Goal: Register for event/course

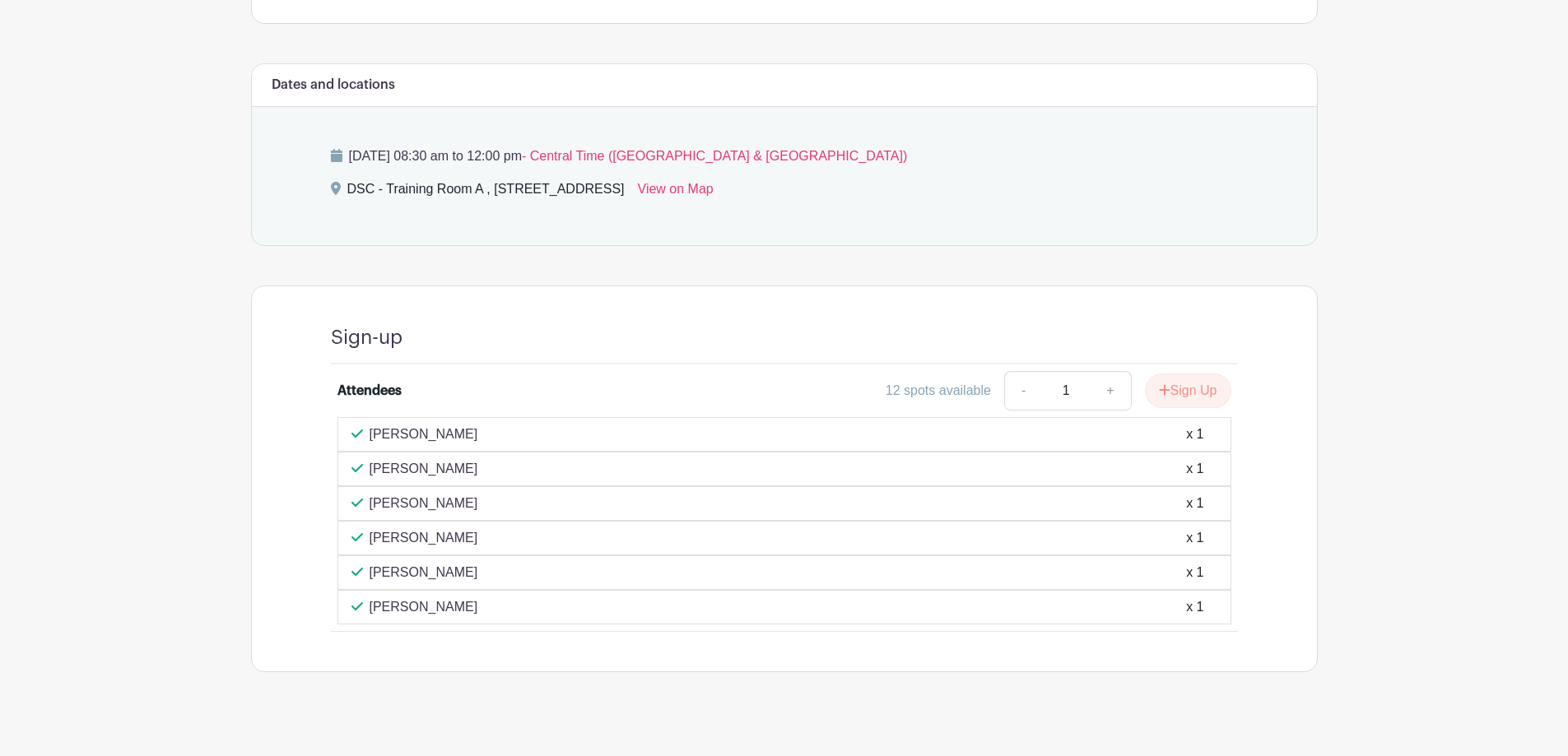
scroll to position [626, 0]
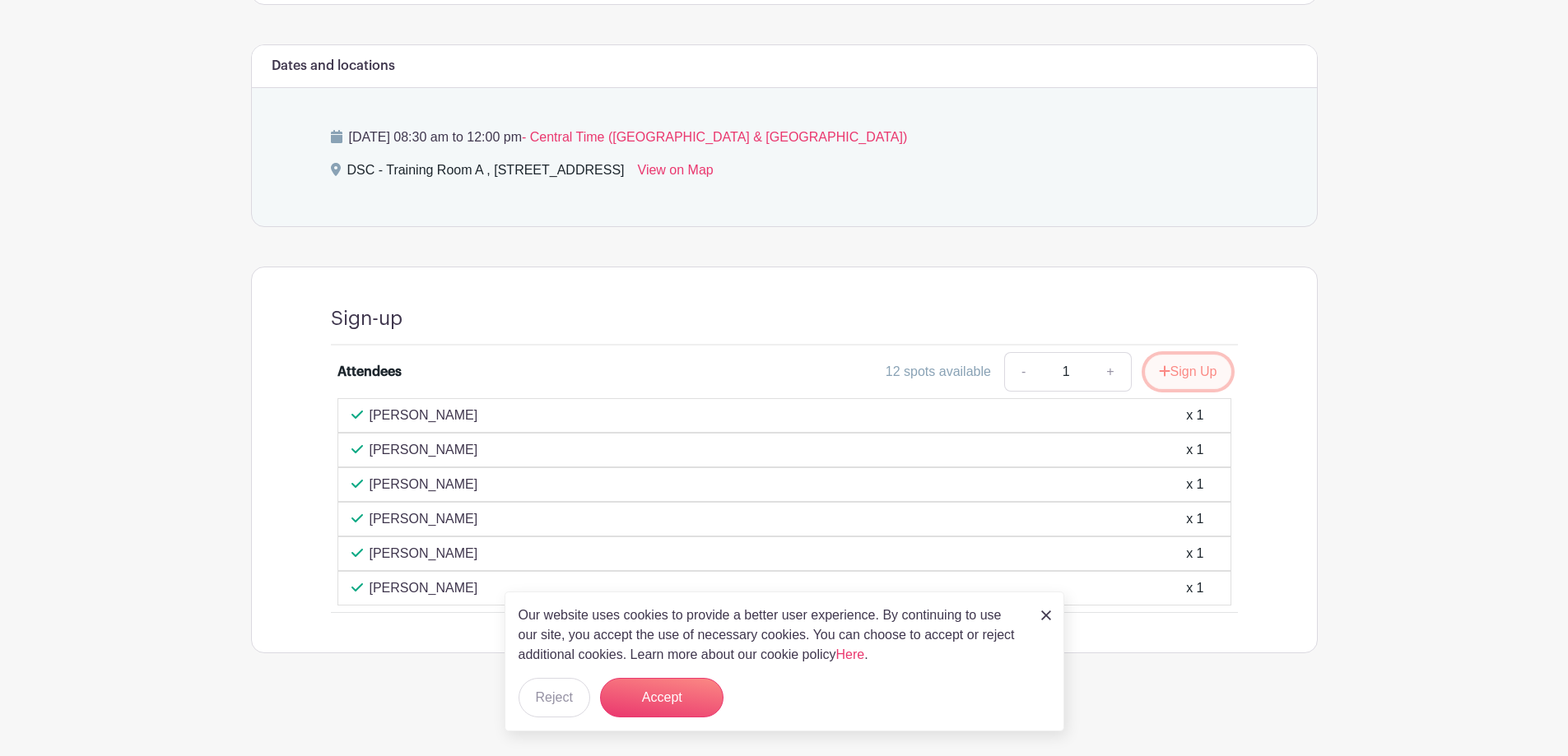
click at [1169, 370] on button "Sign Up" at bounding box center [1189, 372] width 86 height 35
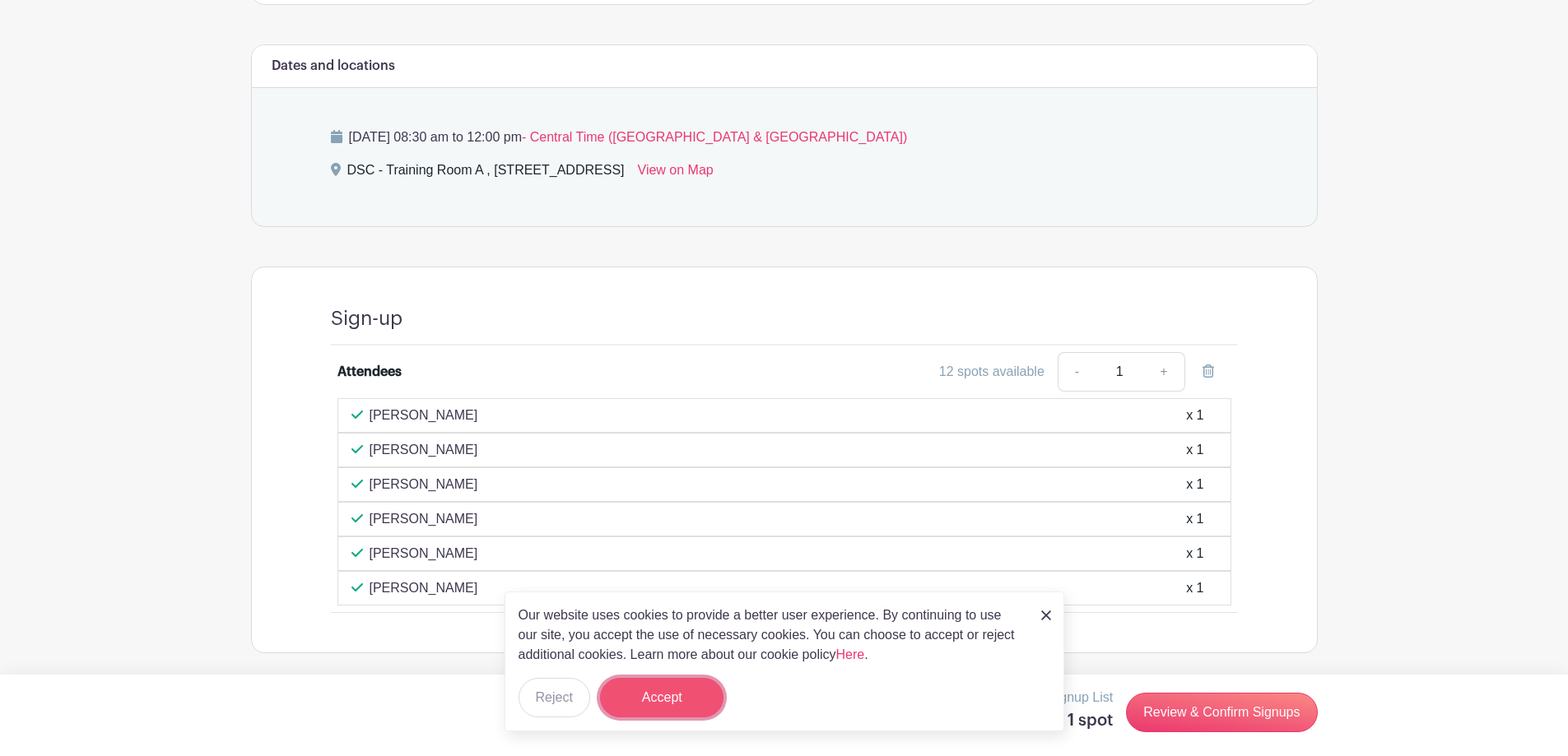
click at [643, 692] on button "Accept" at bounding box center [661, 698] width 124 height 40
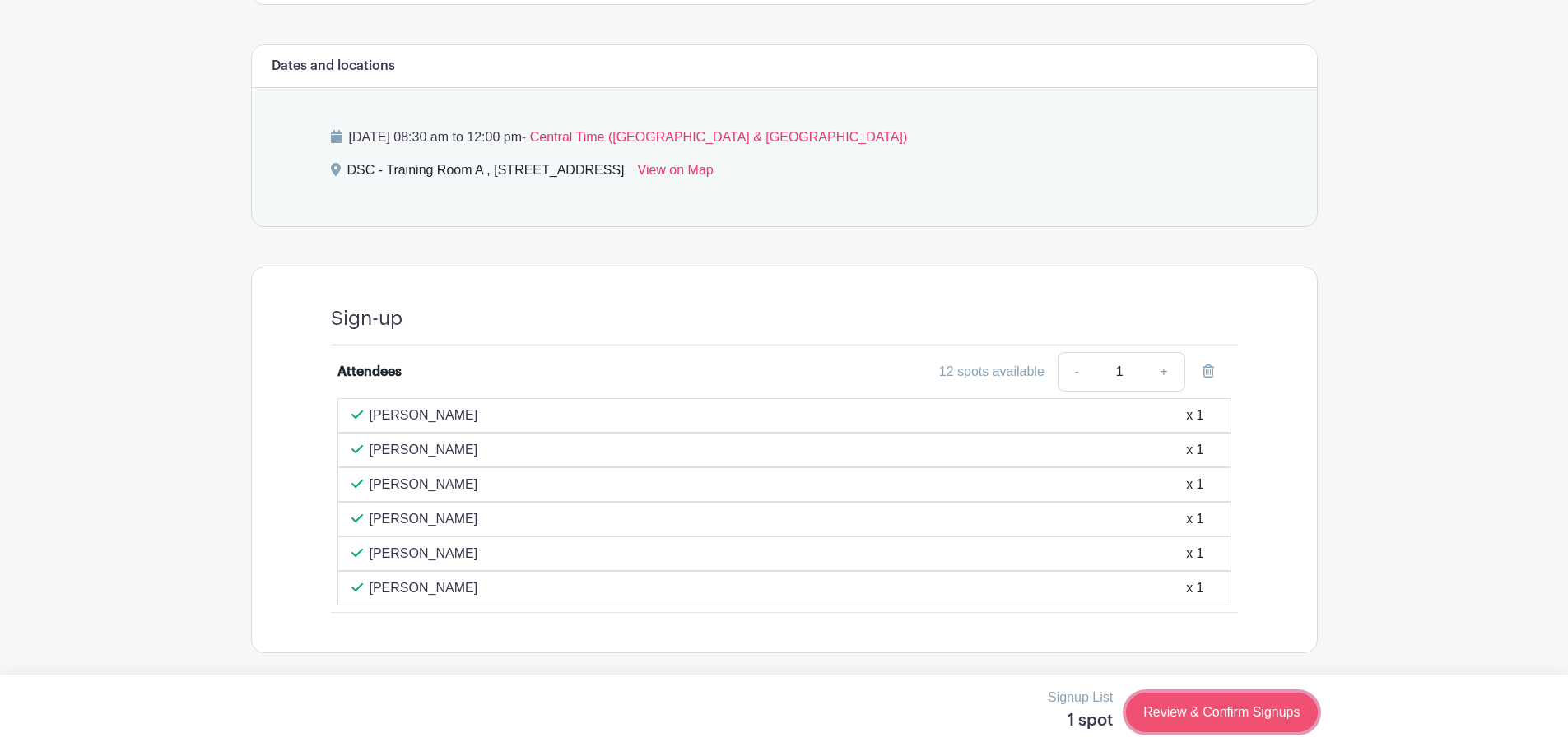
click at [1163, 713] on link "Review & Confirm Signups" at bounding box center [1221, 713] width 191 height 40
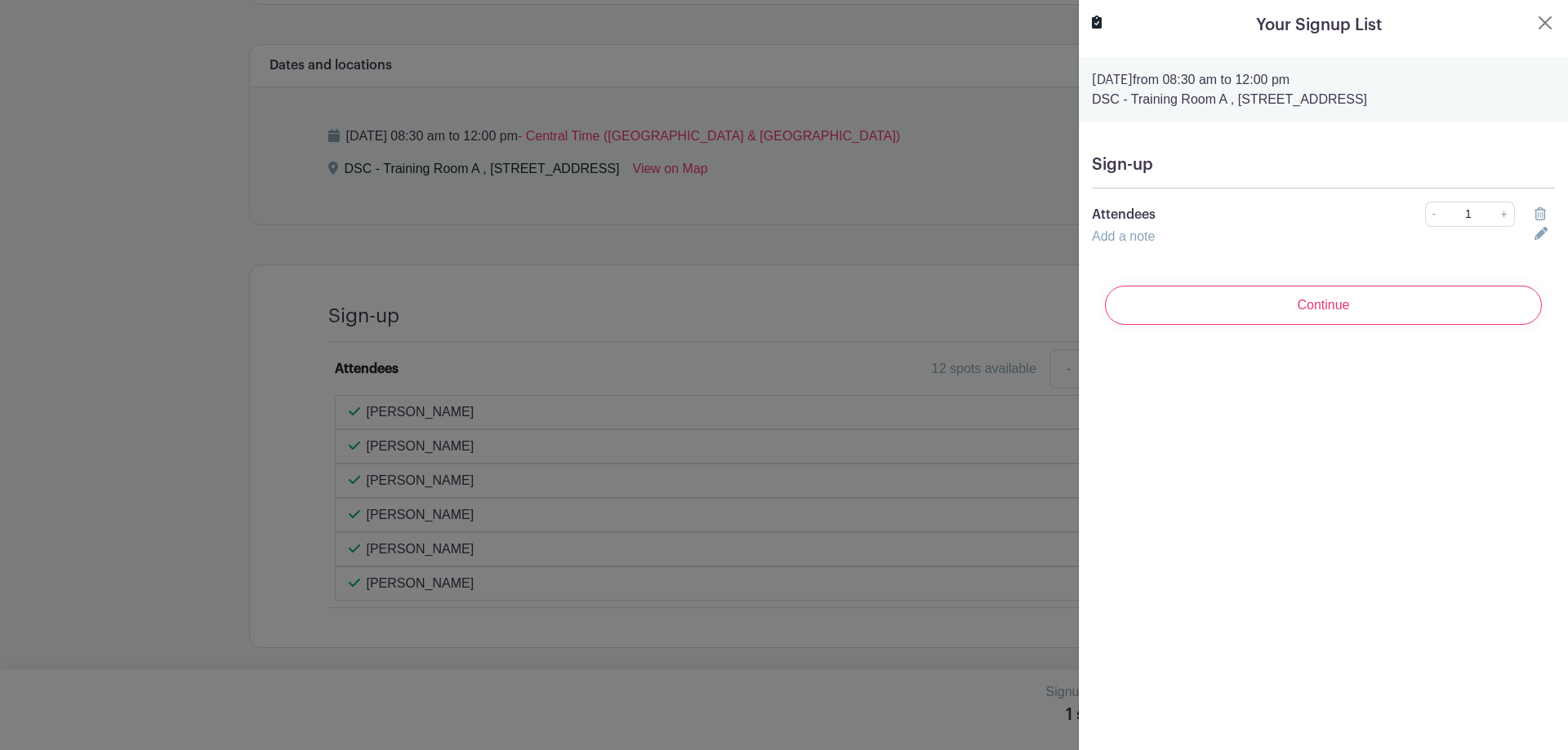
click at [1148, 239] on link "Add a note" at bounding box center [1122, 237] width 63 height 14
click at [1148, 239] on input "text" at bounding box center [1302, 247] width 423 height 39
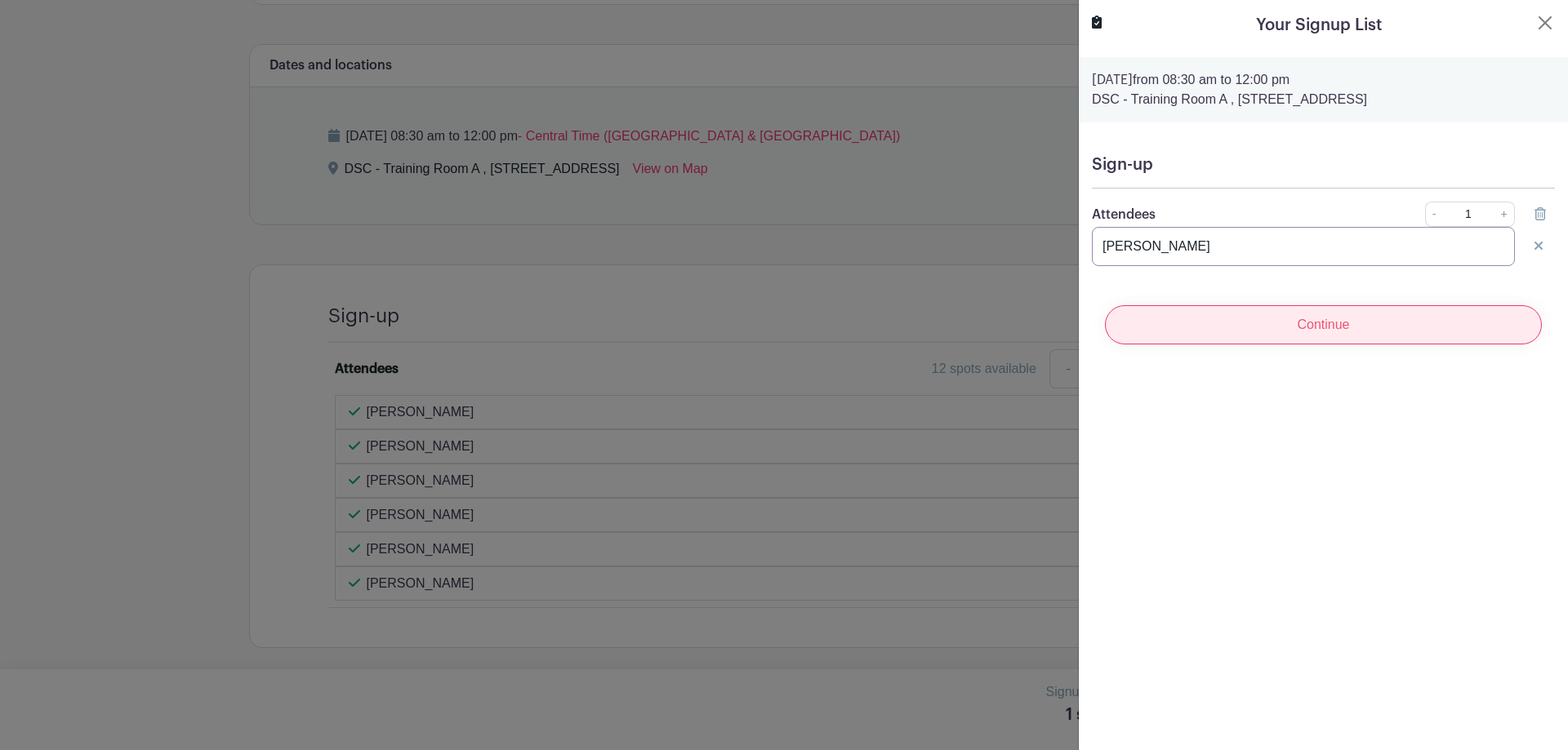
type input "[PERSON_NAME]"
click at [1314, 322] on input "Continue" at bounding box center [1324, 325] width 437 height 39
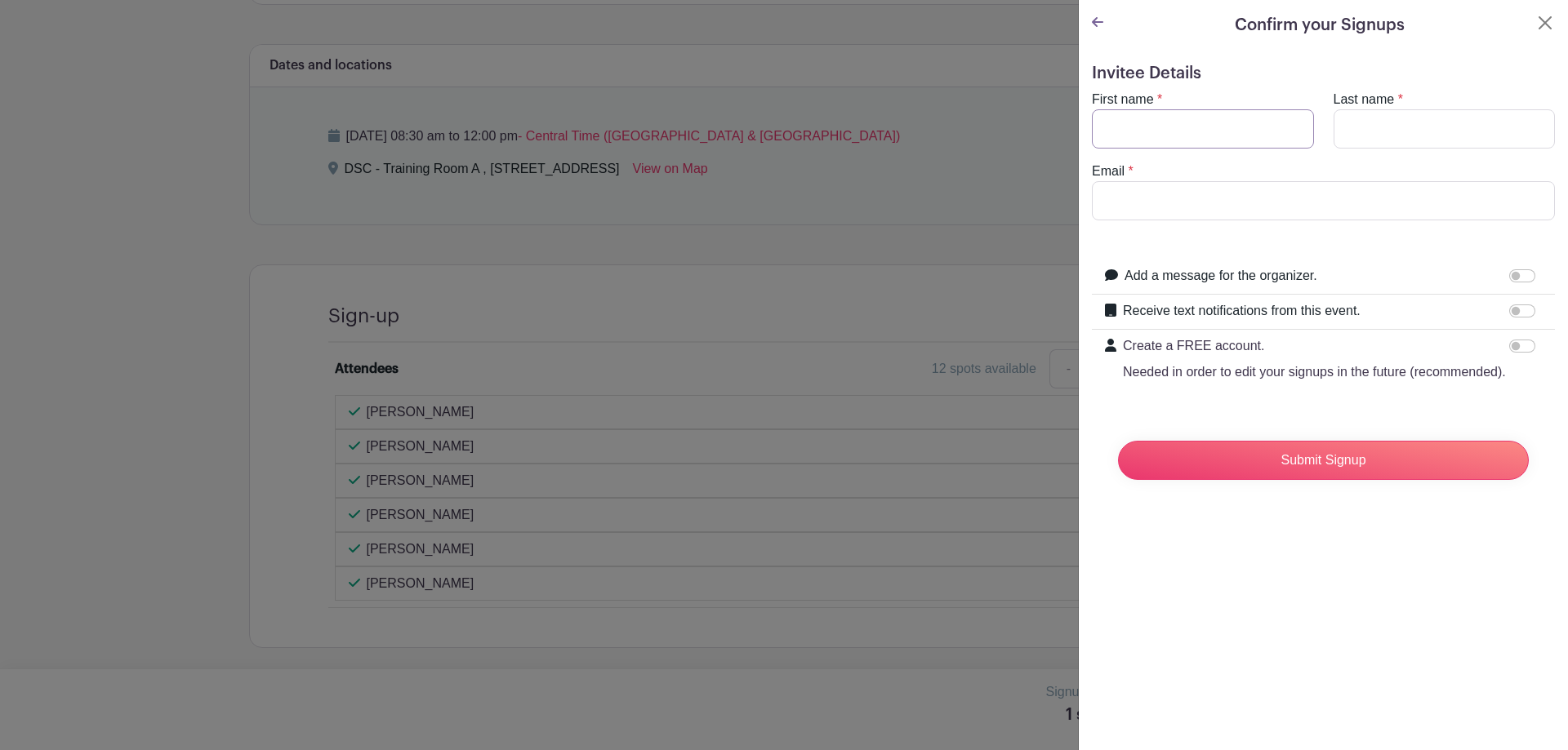
click at [1172, 126] on input "First name" at bounding box center [1202, 129] width 222 height 39
type input "[PERSON_NAME]"
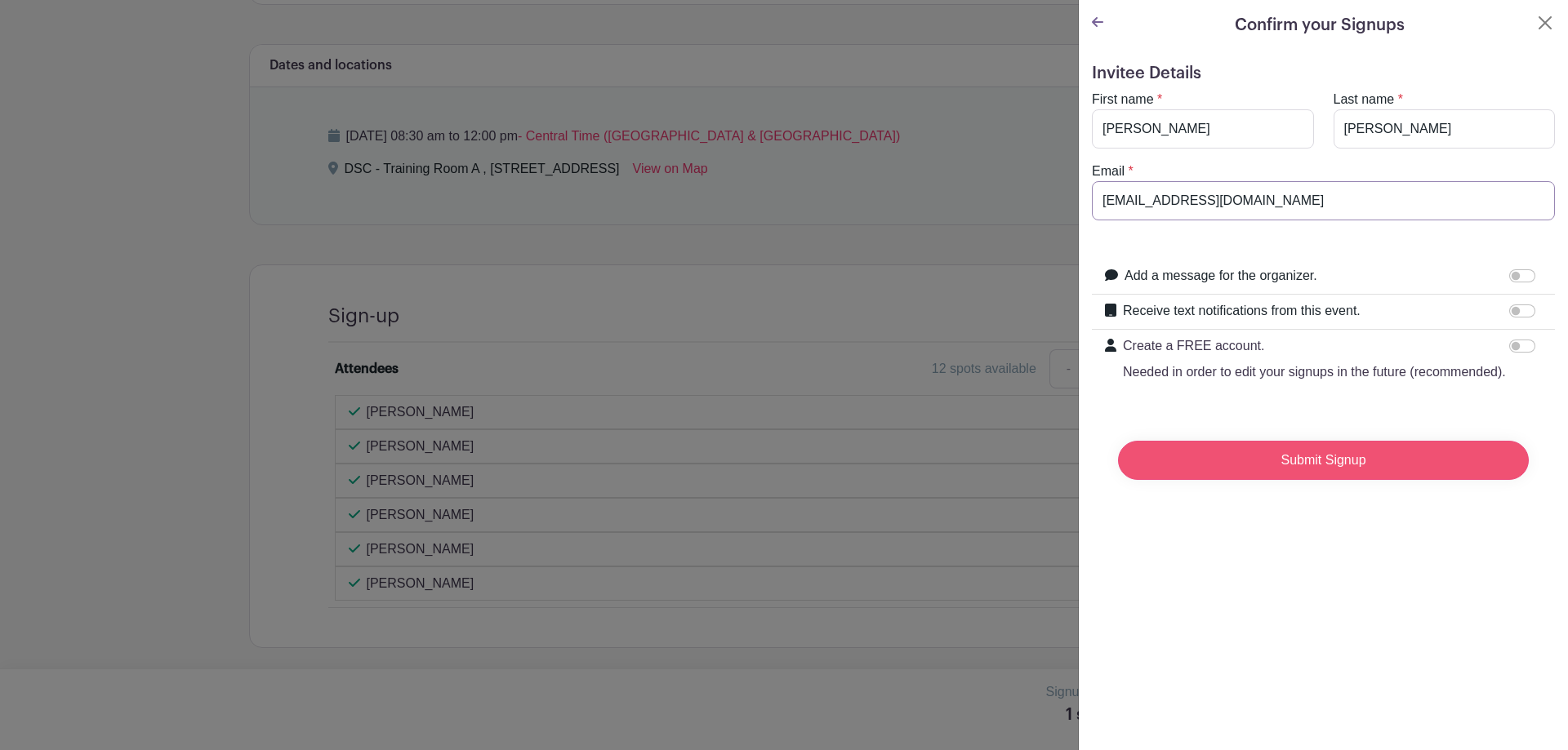
type input "[EMAIL_ADDRESS][DOMAIN_NAME]"
click at [1371, 472] on input "Submit Signup" at bounding box center [1323, 460] width 411 height 39
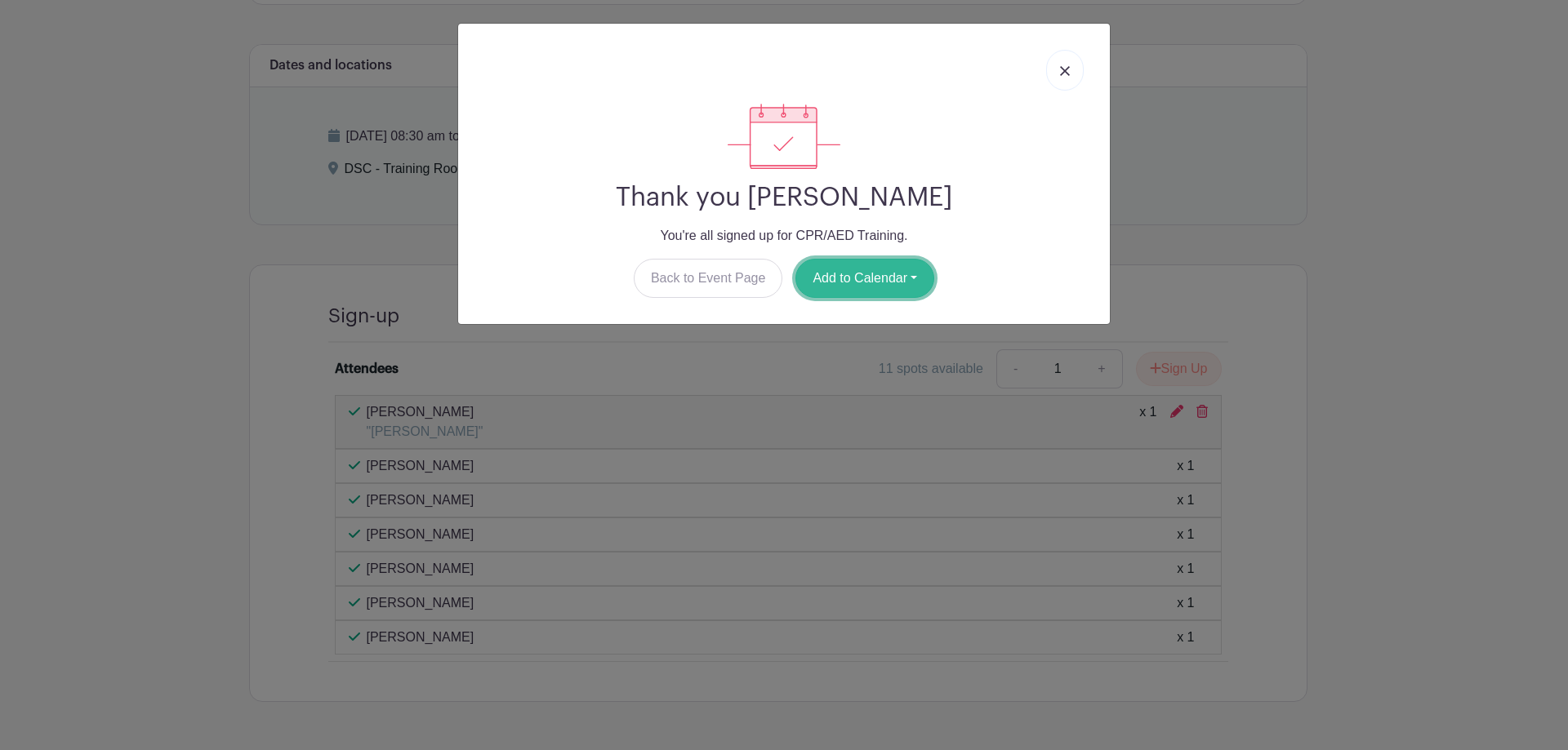
click at [904, 275] on button "Add to Calendar" at bounding box center [865, 279] width 139 height 39
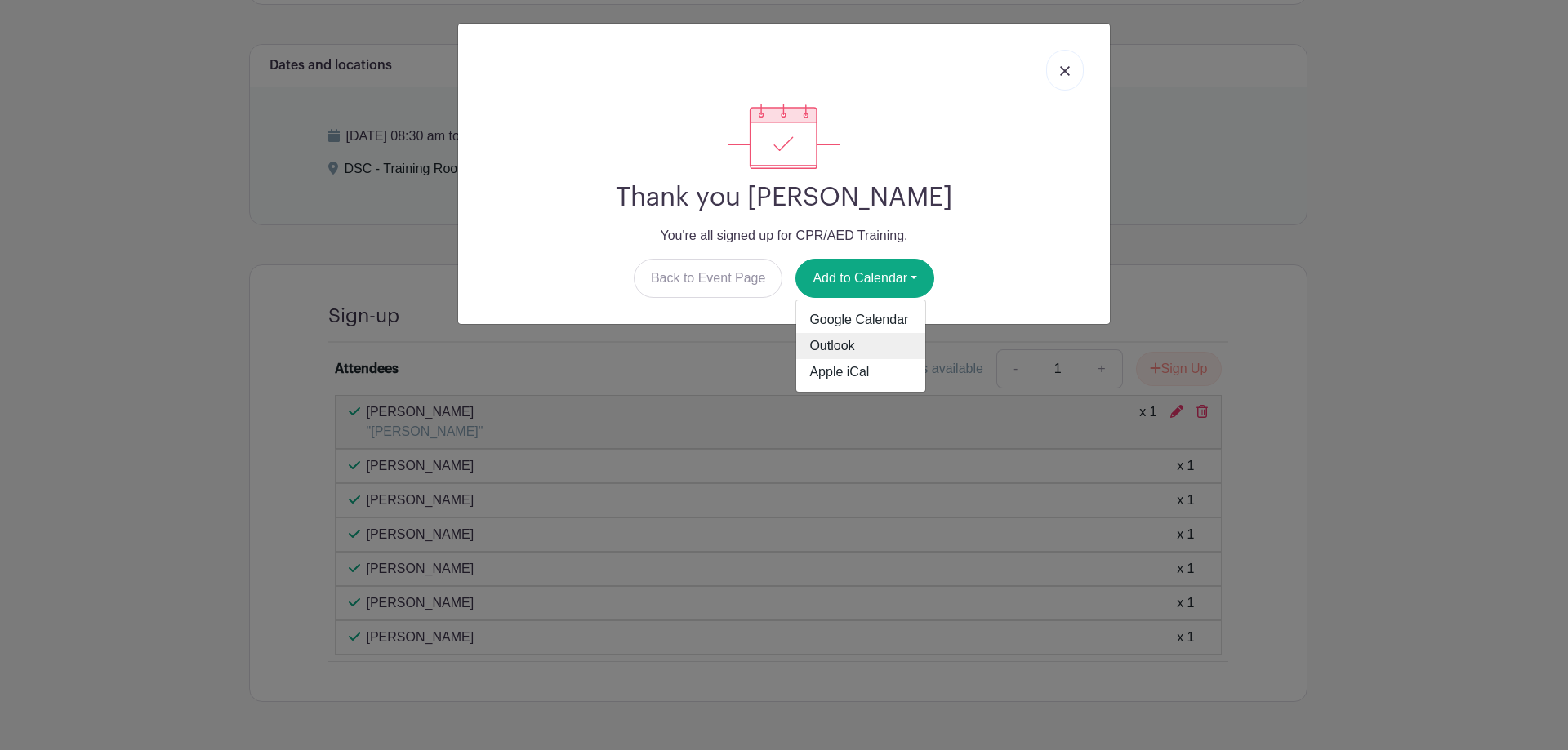
click at [849, 339] on link "Outlook" at bounding box center [861, 346] width 129 height 26
click at [1066, 73] on img at bounding box center [1064, 70] width 9 height 9
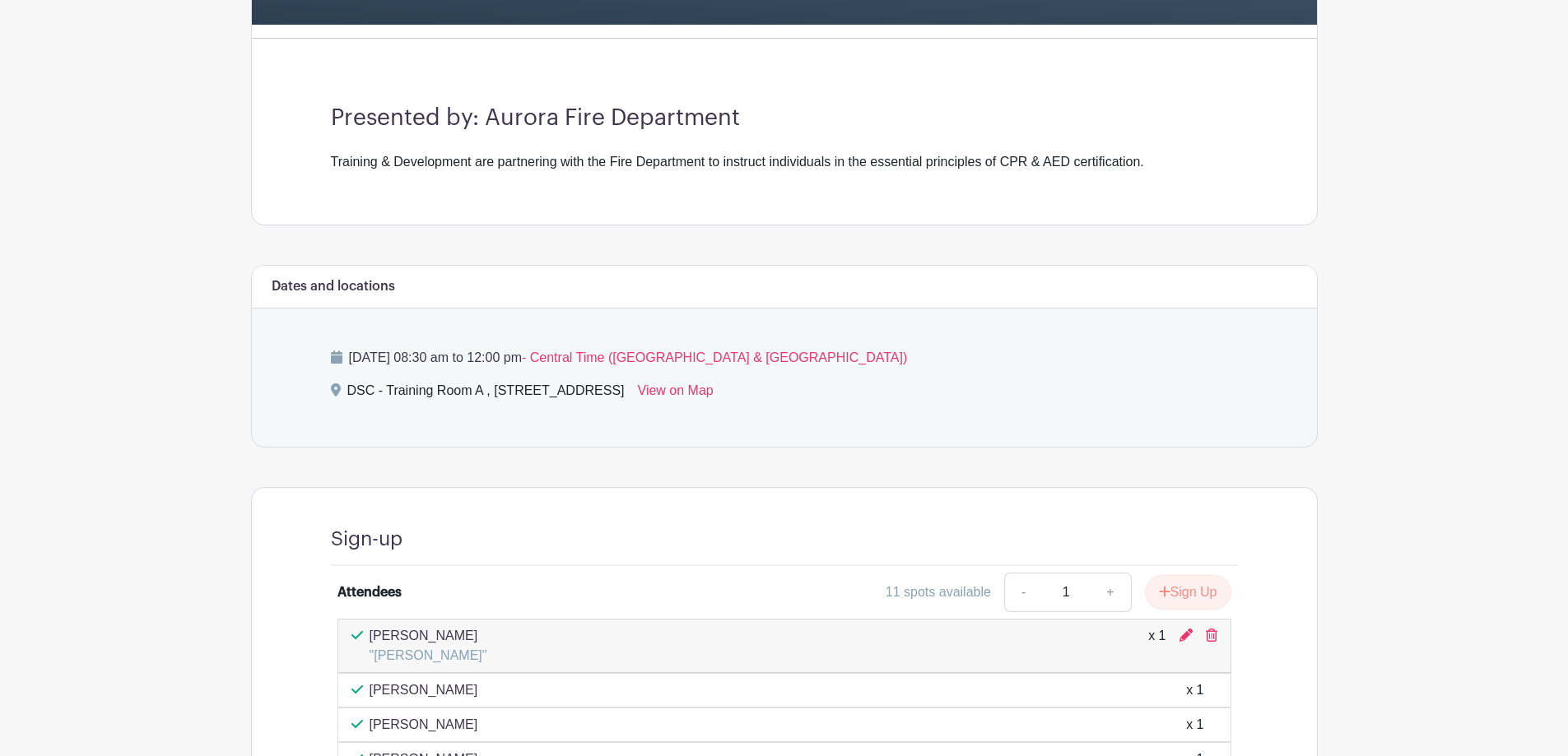
scroll to position [493, 0]
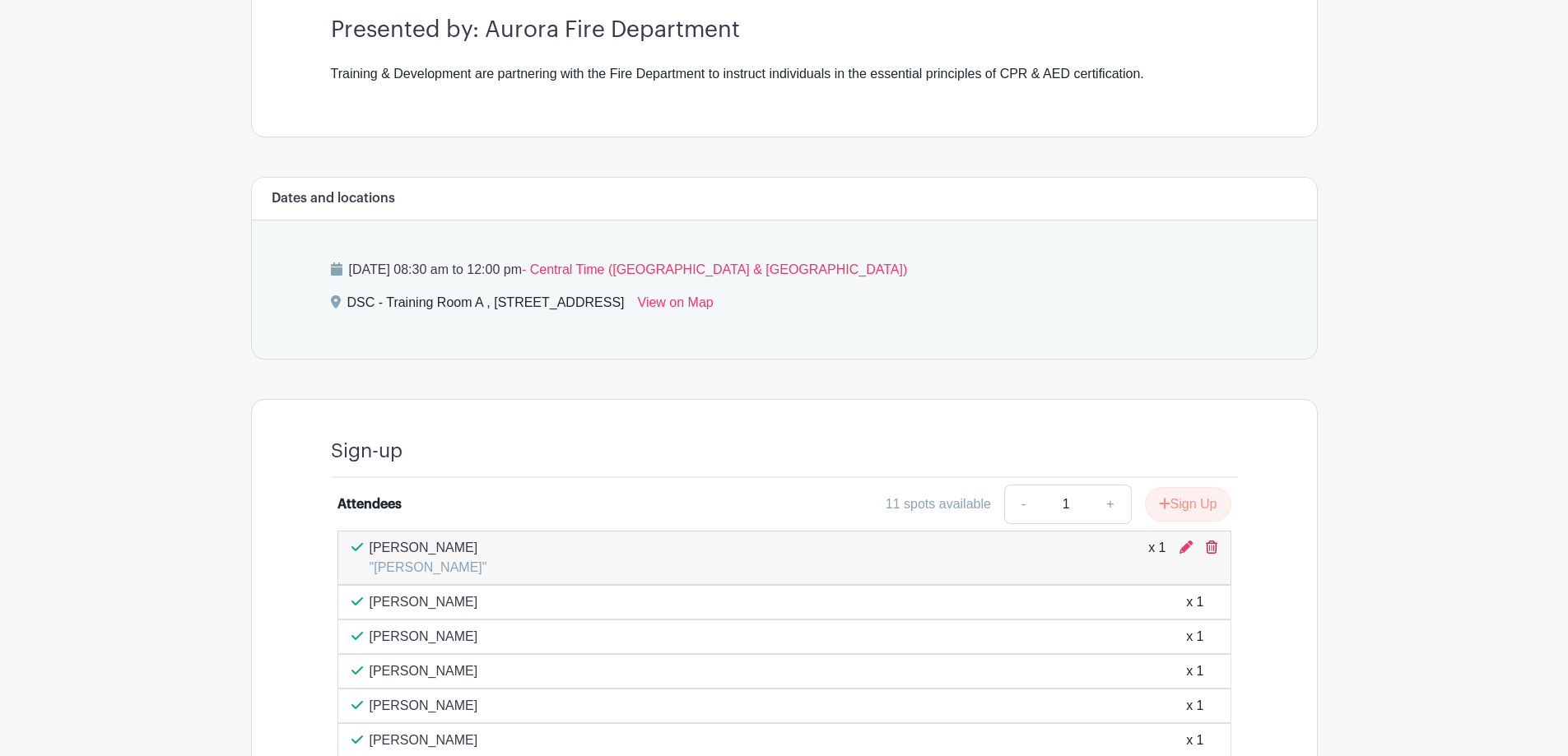
click at [1210, 550] on icon at bounding box center [1211, 547] width 11 height 13
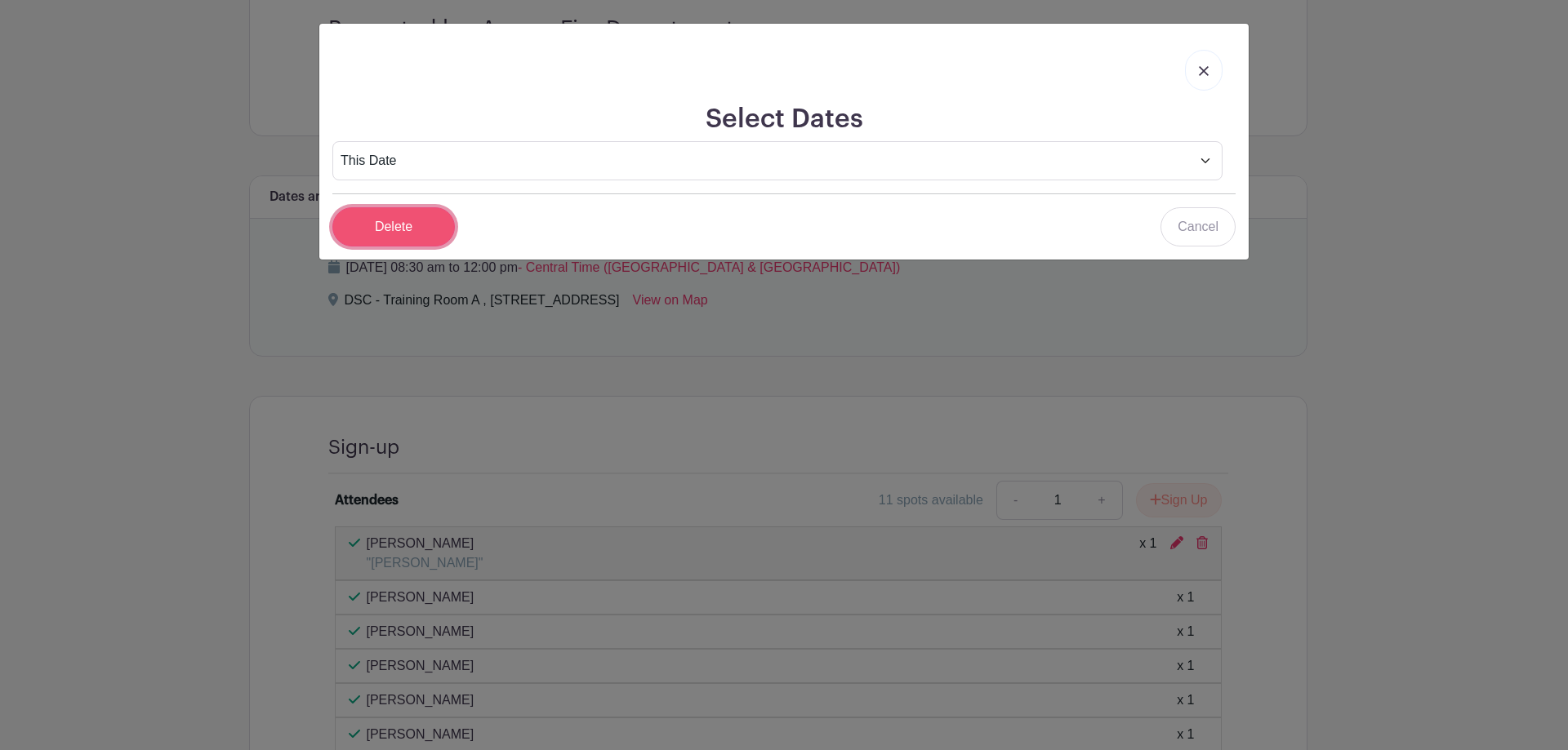
click at [421, 213] on input "Delete" at bounding box center [394, 227] width 123 height 39
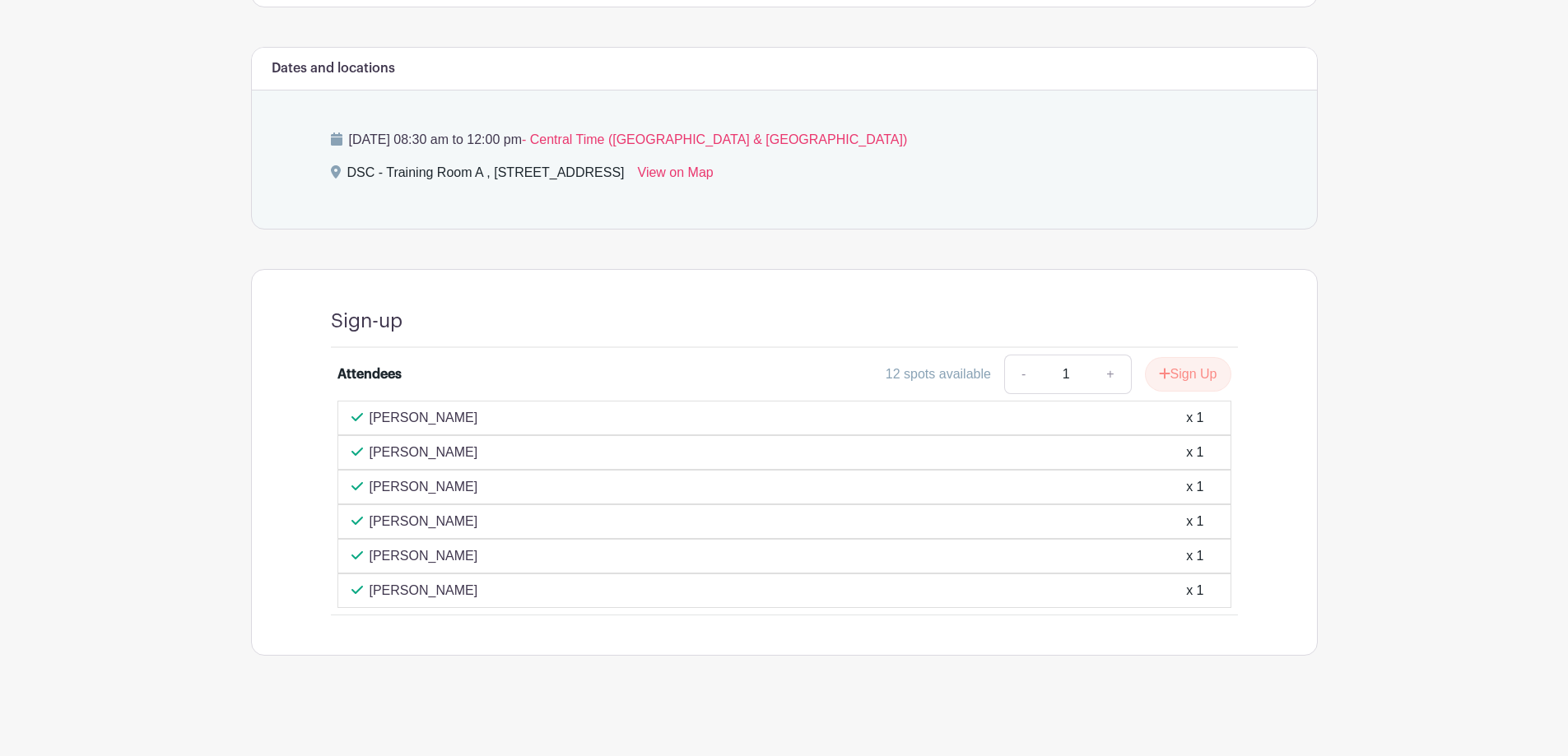
scroll to position [626, 0]
